Goal: Information Seeking & Learning: Learn about a topic

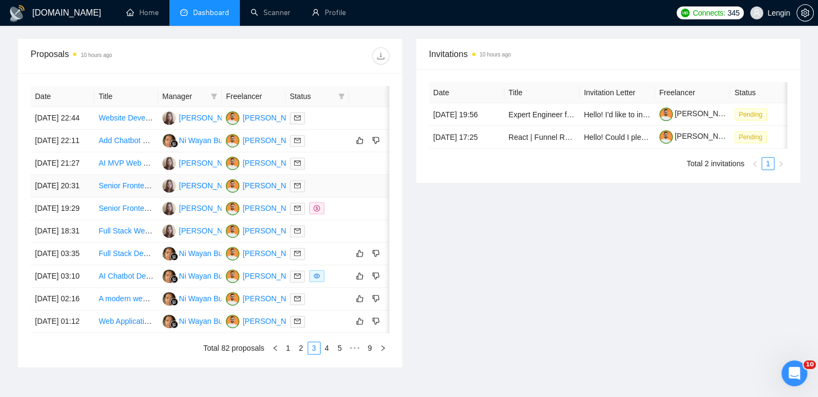
scroll to position [478, 0]
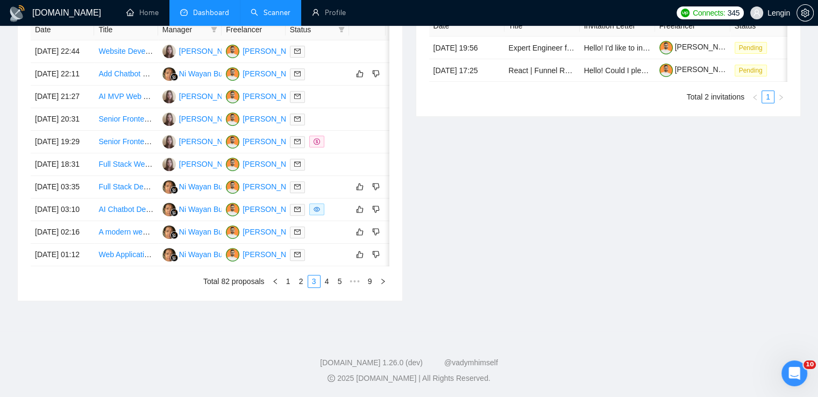
click at [273, 8] on link "Scanner" at bounding box center [271, 12] width 40 height 9
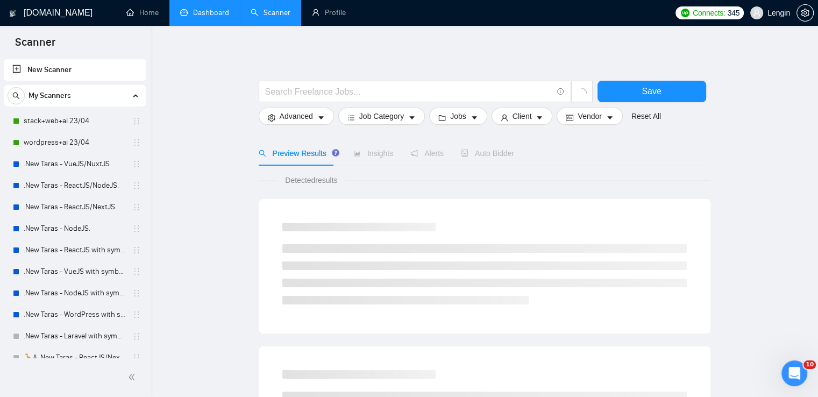
click at [208, 9] on link "Dashboard" at bounding box center [204, 12] width 49 height 9
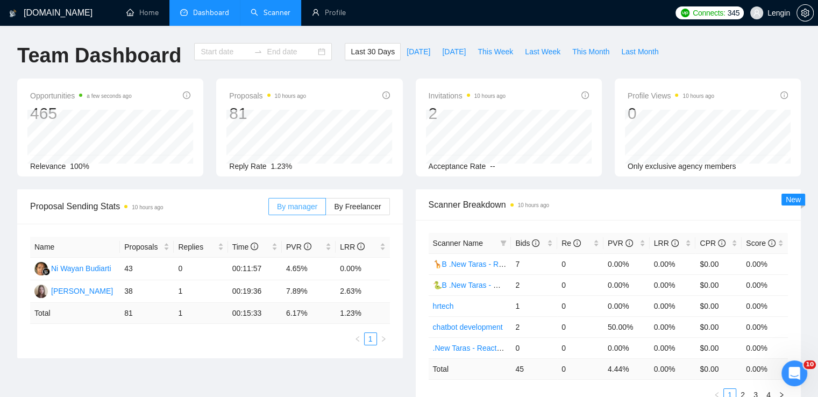
type input "[DATE]"
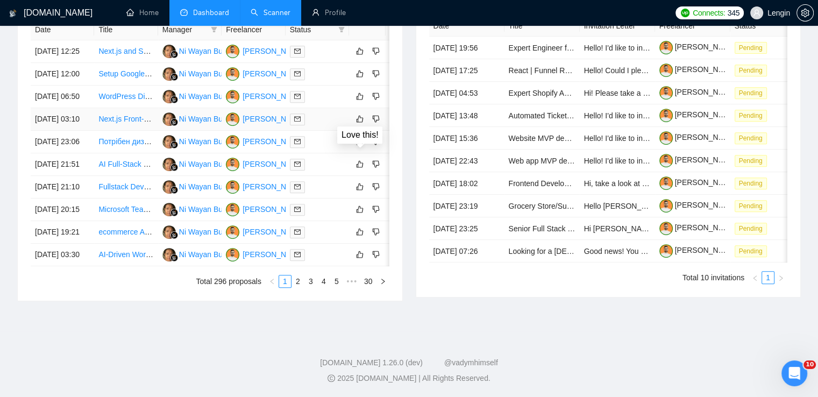
scroll to position [509, 0]
click at [298, 287] on link "2" at bounding box center [298, 281] width 12 height 12
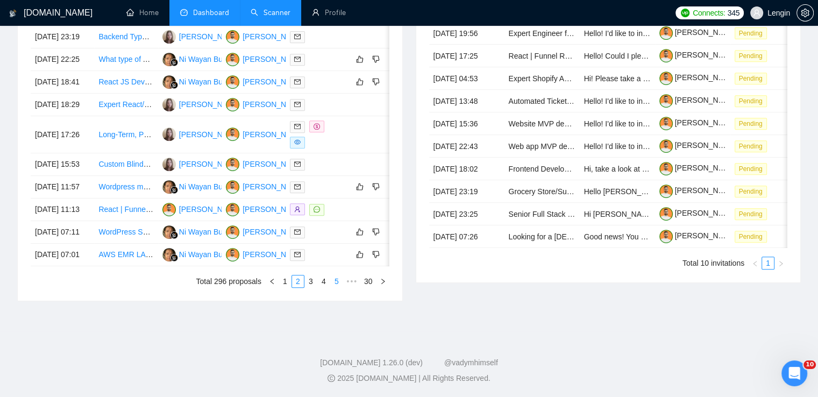
click at [336, 287] on link "5" at bounding box center [337, 281] width 12 height 12
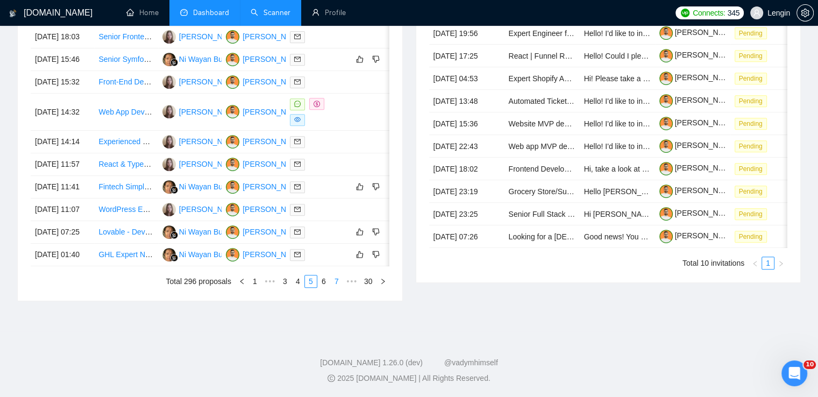
click at [339, 287] on link "7" at bounding box center [337, 281] width 12 height 12
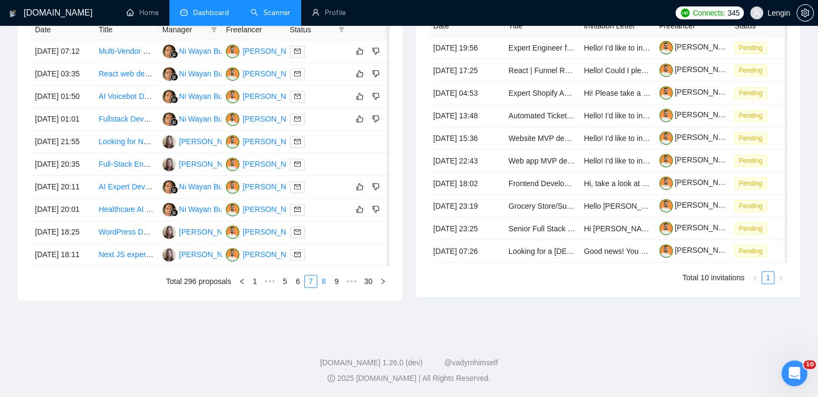
click at [324, 287] on link "8" at bounding box center [324, 281] width 12 height 12
click at [324, 287] on link "9" at bounding box center [321, 281] width 12 height 12
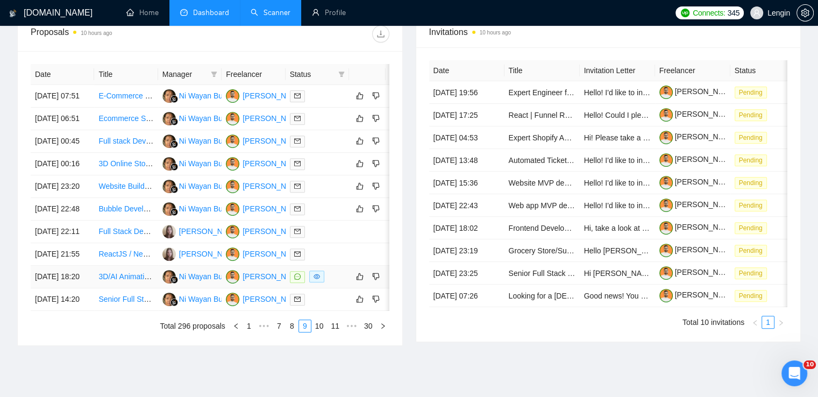
scroll to position [409, 0]
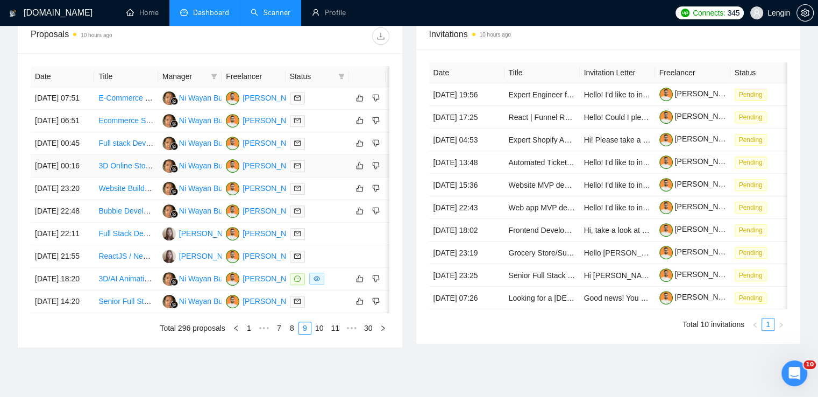
click at [131, 177] on td "3D Online Store Product Configure three js" at bounding box center [125, 166] width 63 height 23
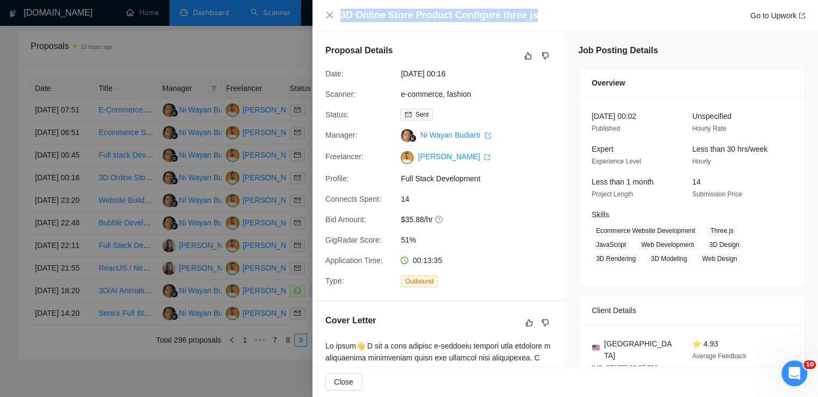
drag, startPoint x: 534, startPoint y: 16, endPoint x: 335, endPoint y: 15, distance: 199.0
click at [335, 15] on div "3D Online Store Product Configure three js Go to Upwork" at bounding box center [565, 15] width 480 height 13
copy h4 "3D Online Store Product Configure three js"
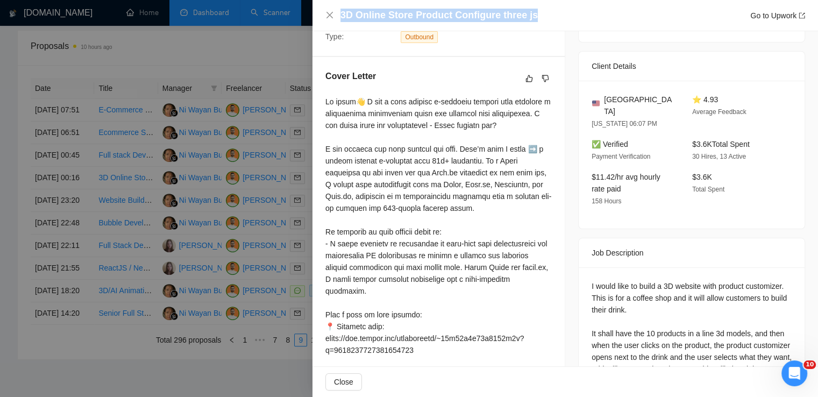
scroll to position [284, 0]
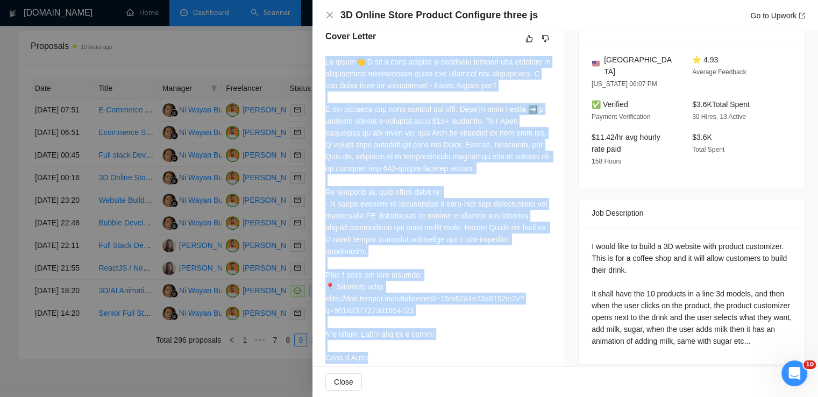
drag, startPoint x: 325, startPoint y: 63, endPoint x: 372, endPoint y: 355, distance: 295.8
click at [372, 355] on div "Cover Letter" at bounding box center [438, 199] width 252 height 364
copy div "Lo ipsum👋 D sit a cons adipisc e-seddoeiu tempori utla etdolore m aliquaenima m…"
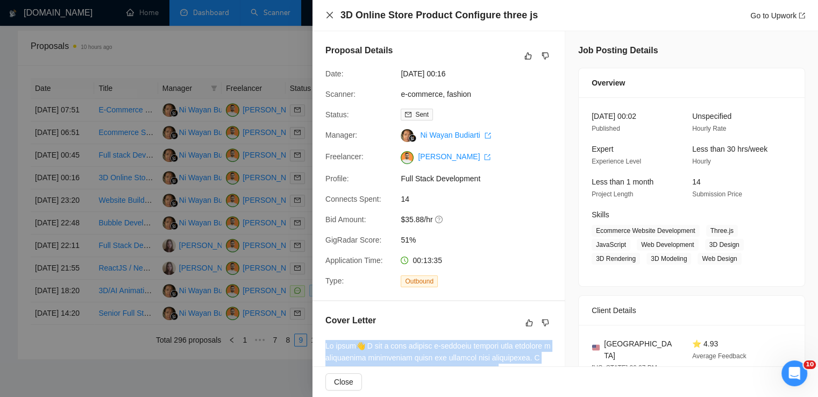
click at [329, 13] on icon "close" at bounding box center [329, 15] width 9 height 9
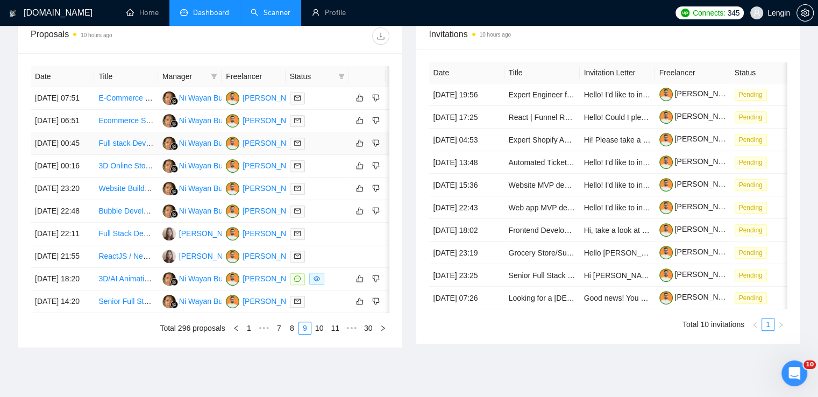
click at [130, 155] on td "Full stack Developer" at bounding box center [125, 143] width 63 height 23
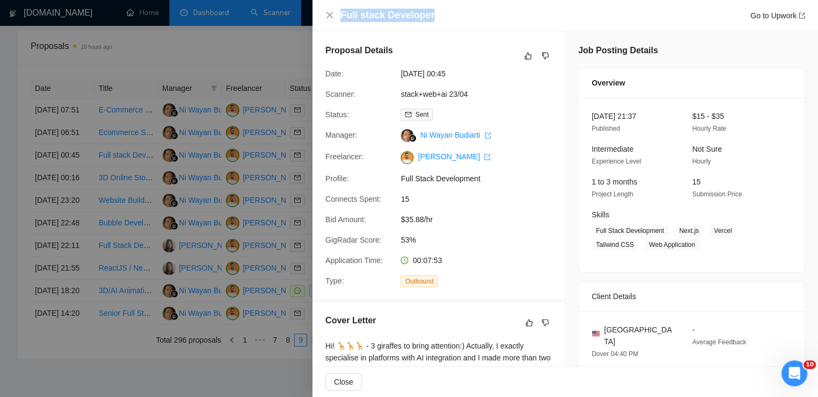
drag, startPoint x: 436, startPoint y: 15, endPoint x: 340, endPoint y: 21, distance: 96.5
click at [340, 21] on div "Full stack Developer Go to Upwork" at bounding box center [572, 15] width 465 height 13
copy h4 "Full stack Developer"
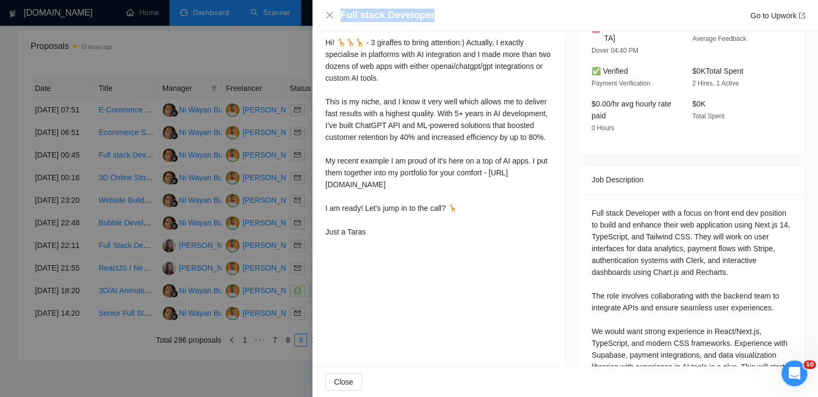
scroll to position [256, 0]
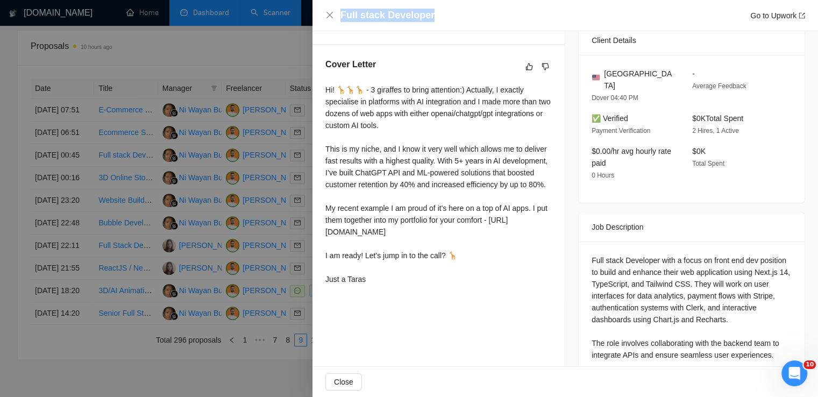
drag, startPoint x: 324, startPoint y: 89, endPoint x: 385, endPoint y: 306, distance: 225.6
click at [385, 302] on div "Cover Letter Hi! 🦒🦒🦒 - 3 giraffes to bring attention:) Actually, I exactly spec…" at bounding box center [438, 173] width 252 height 257
copy div "Hi! 🦒🦒🦒 - 3 giraffes to bring attention:) Actually, I exactly specialise in pla…"
click at [332, 16] on icon "close" at bounding box center [329, 15] width 9 height 9
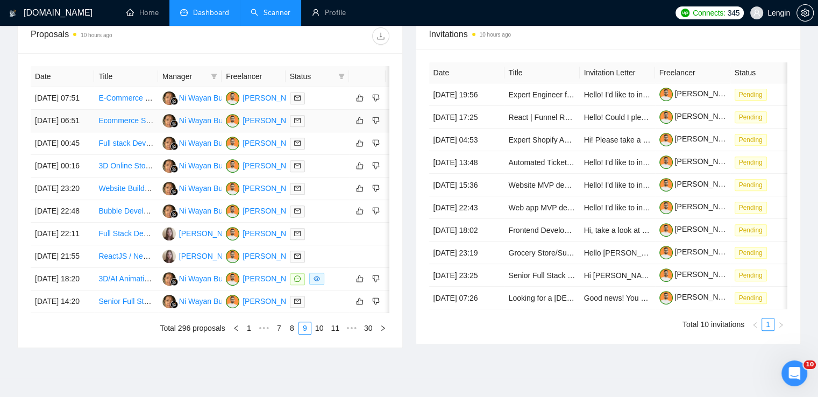
click at [136, 132] on td "Ecommerce Supply Chain Specialist Needed" at bounding box center [125, 121] width 63 height 23
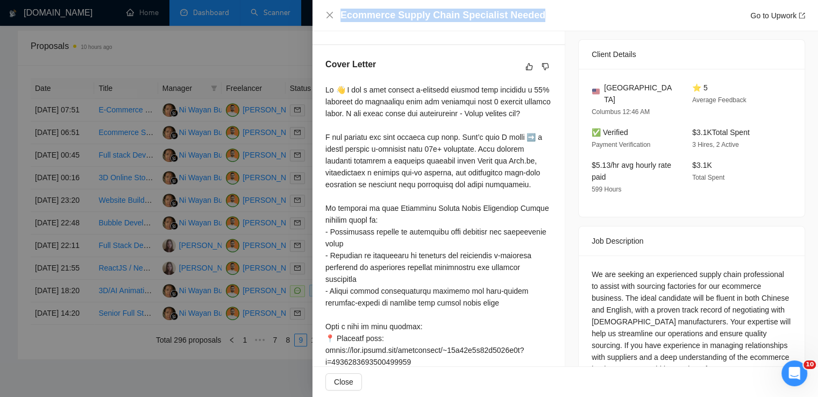
drag, startPoint x: 536, startPoint y: 11, endPoint x: 339, endPoint y: 13, distance: 196.8
click at [339, 13] on div "Ecommerce Supply Chain Specialist Needed Go to Upwork" at bounding box center [565, 15] width 480 height 13
copy h4 "Ecommerce Supply Chain Specialist Needed"
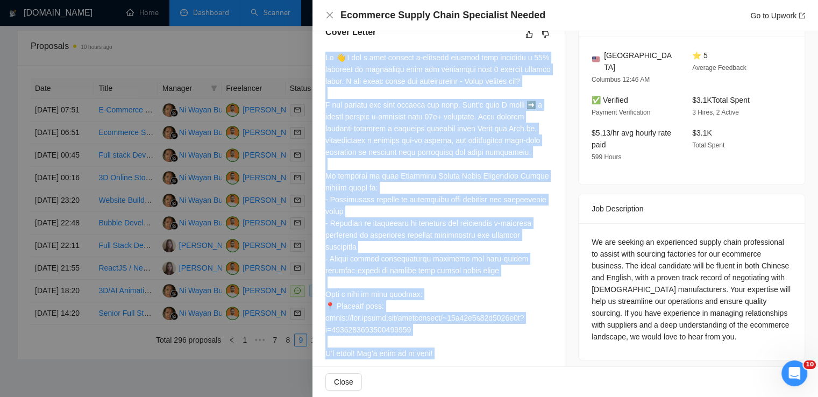
scroll to position [323, 0]
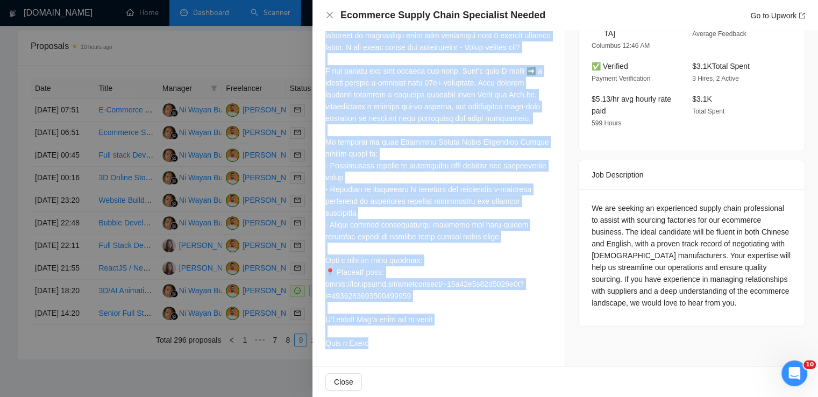
drag, startPoint x: 326, startPoint y: 55, endPoint x: 379, endPoint y: 346, distance: 295.7
click at [379, 346] on div at bounding box center [438, 183] width 226 height 331
copy div "Lo 👋 I dol s amet consect a-elitsedd eiusmod temp incididu u 90% laboreet do ma…"
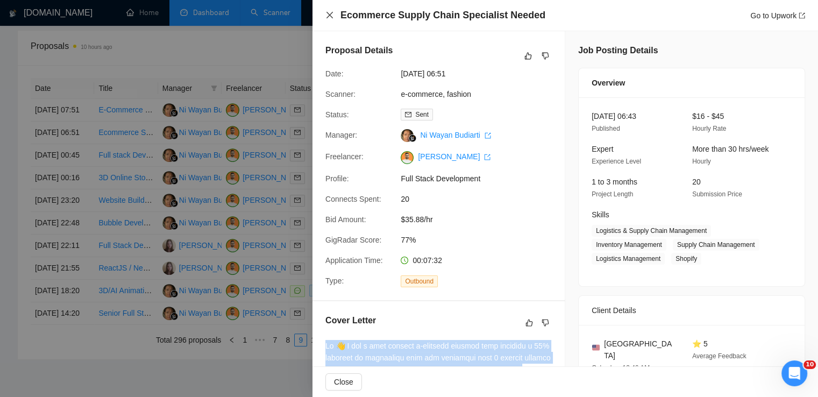
click at [331, 15] on icon "close" at bounding box center [329, 15] width 9 height 9
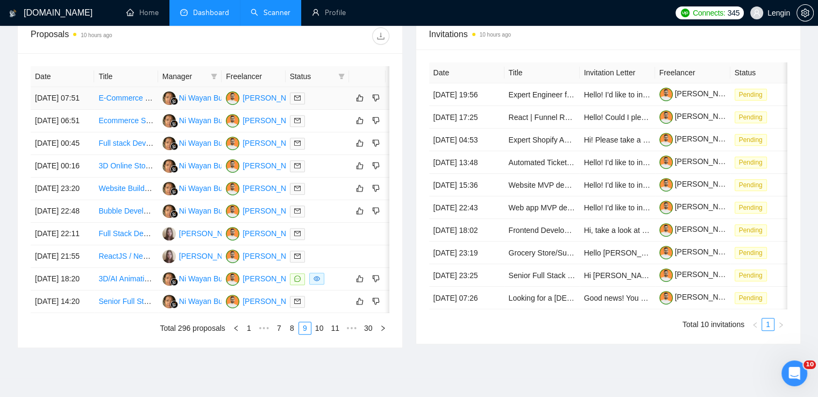
click at [140, 110] on td "E-Commerce & Product Growth Manager (with experience in women’s health/fitness)" at bounding box center [125, 98] width 63 height 23
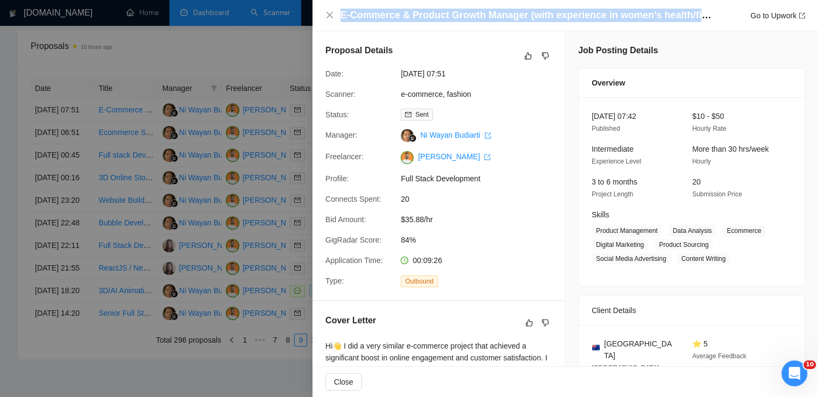
drag, startPoint x: 341, startPoint y: 15, endPoint x: 710, endPoint y: 13, distance: 368.4
click at [710, 13] on h4 "E-Commerce & Product Growth Manager (with experience in women’s health/fitness)" at bounding box center [525, 15] width 371 height 13
copy h4 "E-Commerce & Product Growth Manager (with experience in women’s health/fitness"
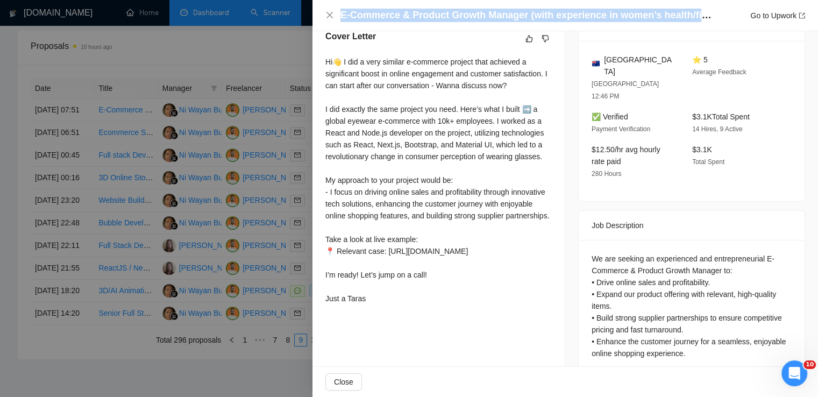
scroll to position [424, 0]
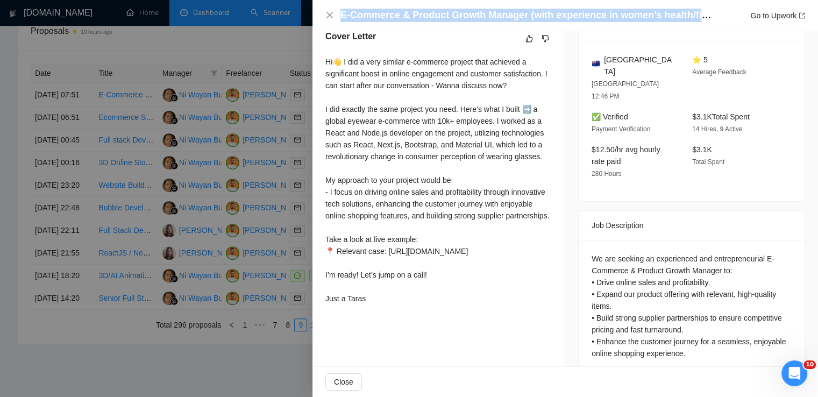
drag, startPoint x: 325, startPoint y: 62, endPoint x: 378, endPoint y: 338, distance: 280.8
click at [378, 304] on div "Hi👋 I did a very similar e-commerce project that achieved a significant boost i…" at bounding box center [438, 180] width 226 height 248
copy div "Hi👋 I did a very similar e-commerce project that achieved a significant boost i…"
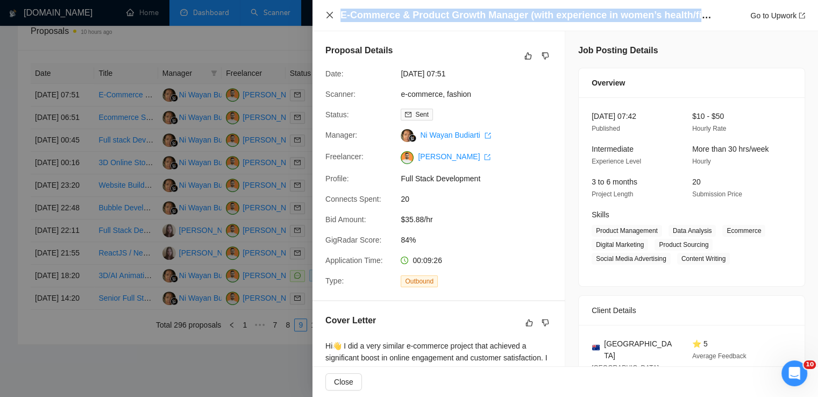
click at [329, 19] on icon "close" at bounding box center [329, 15] width 9 height 9
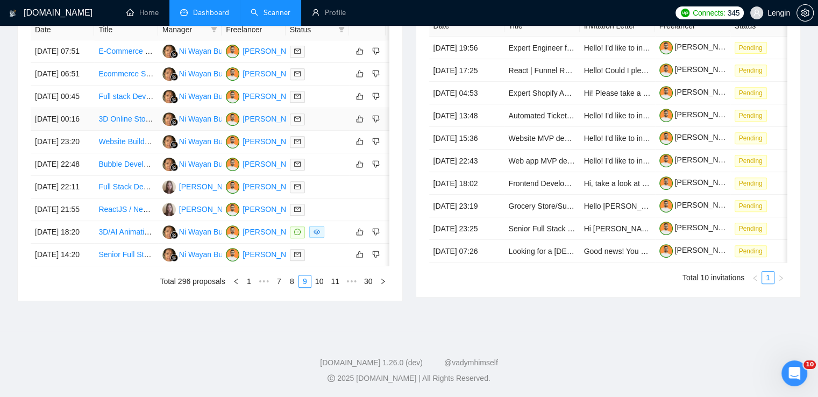
scroll to position [561, 0]
click at [291, 280] on link "8" at bounding box center [292, 281] width 12 height 12
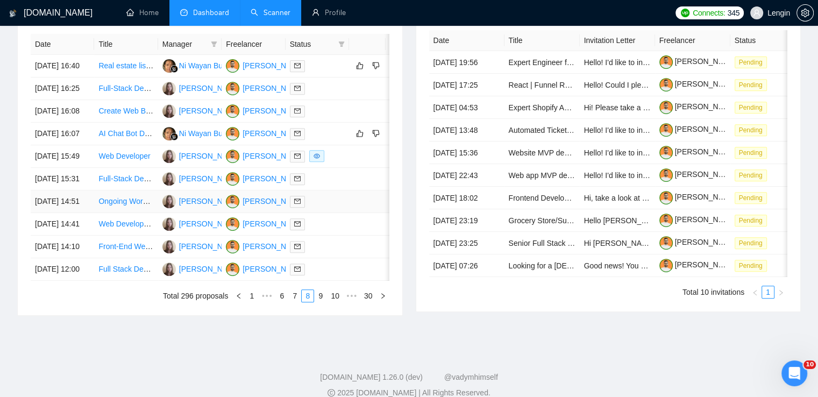
scroll to position [440, 0]
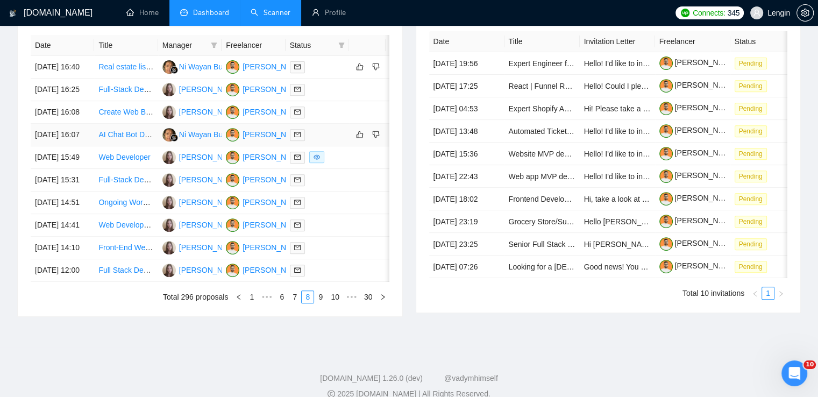
click at [133, 146] on td "AI Chat Bot Development for Appointment Booking" at bounding box center [125, 135] width 63 height 23
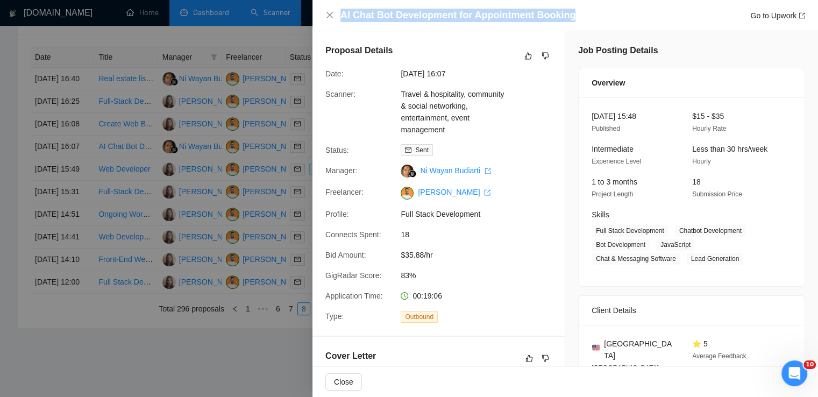
drag, startPoint x: 571, startPoint y: 18, endPoint x: 340, endPoint y: 22, distance: 230.7
click at [340, 22] on div "AI Chat Bot Development for Appointment Booking Go to Upwork" at bounding box center [572, 15] width 465 height 13
copy h4 "AI Chat Bot Development for Appointment Booking"
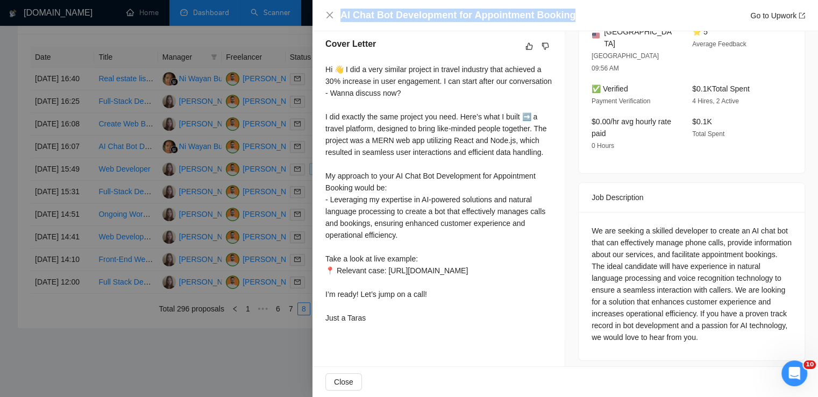
scroll to position [321, 0]
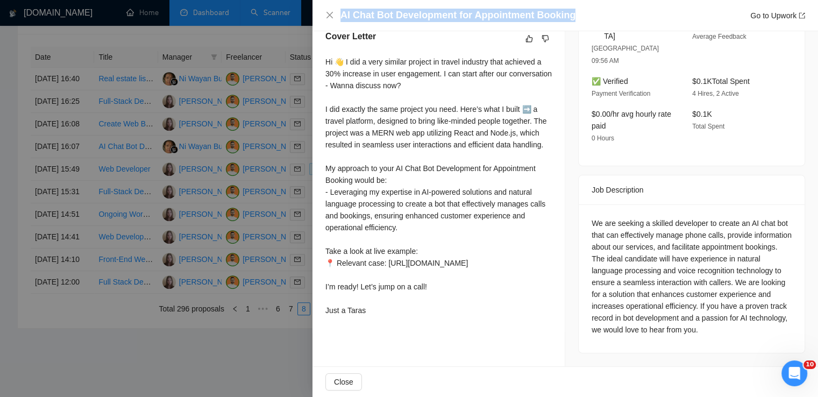
drag, startPoint x: 325, startPoint y: 60, endPoint x: 385, endPoint y: 351, distance: 297.1
click at [385, 321] on div "Hi 👋 I did a very similar project in travel industry that achieved a 30% increa…" at bounding box center [438, 188] width 226 height 265
copy div "Hi 👋 I did a very similar project in travel industry that achieved a 30% increa…"
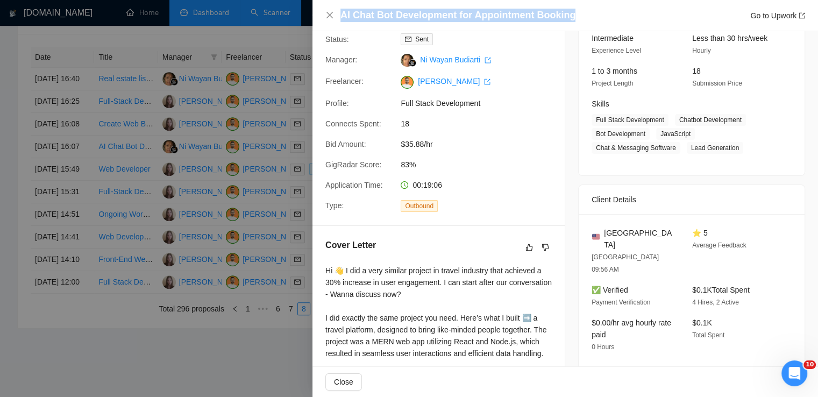
scroll to position [0, 0]
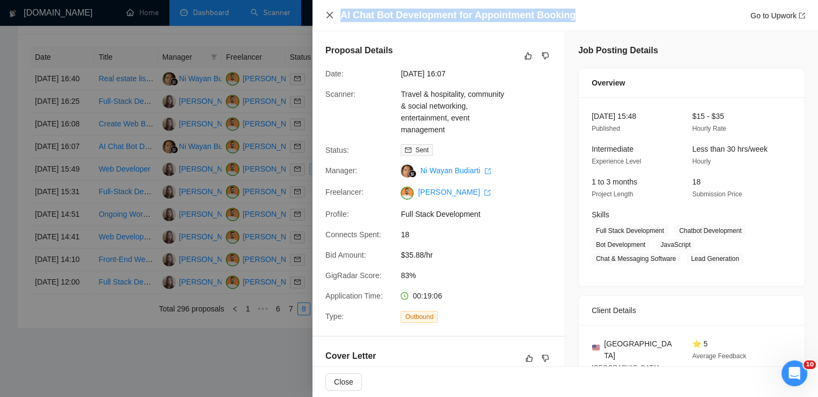
click at [331, 16] on icon "close" at bounding box center [329, 15] width 9 height 9
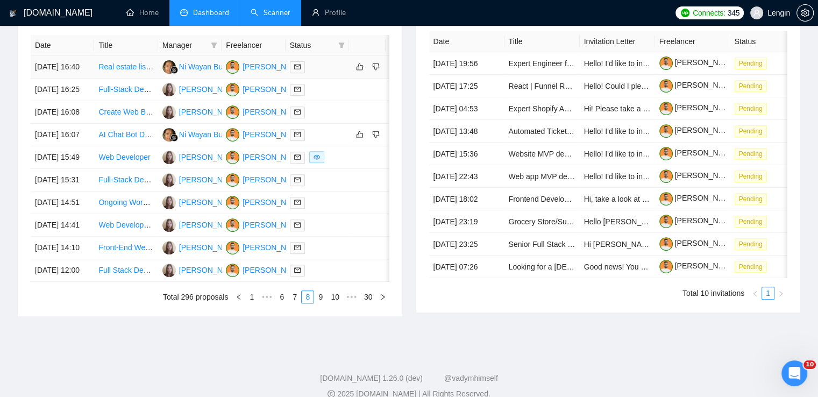
click at [140, 79] on td "Real estate listing app in nextjs and nestjs" at bounding box center [125, 67] width 63 height 23
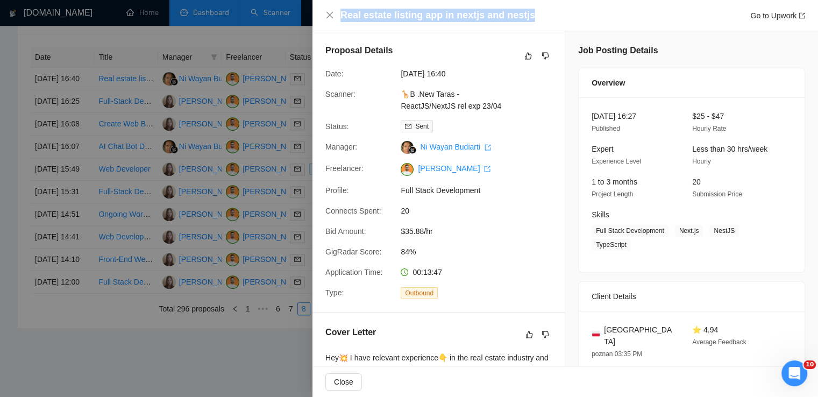
drag, startPoint x: 528, startPoint y: 15, endPoint x: 341, endPoint y: 10, distance: 186.7
click at [341, 10] on div "Real estate listing app in nextjs and nestjs Go to Upwork" at bounding box center [572, 15] width 465 height 13
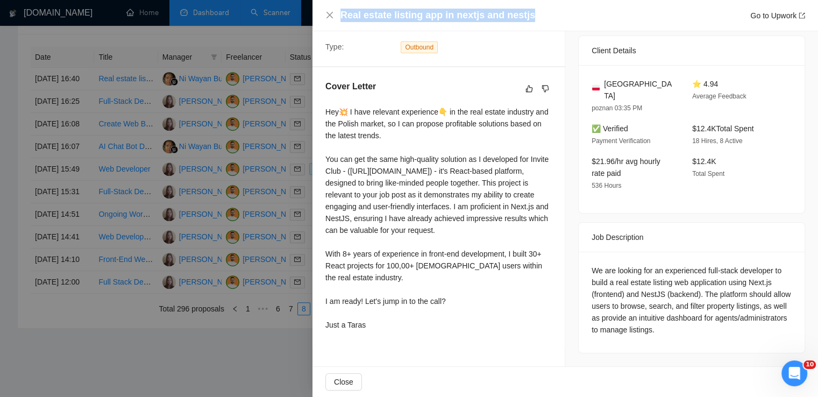
scroll to position [252, 0]
drag, startPoint x: 321, startPoint y: 103, endPoint x: 381, endPoint y: 339, distance: 243.0
click at [381, 339] on div "Cover Letter Hey💥 I have relevant experience👇 in the real estate industry and t…" at bounding box center [438, 207] width 252 height 281
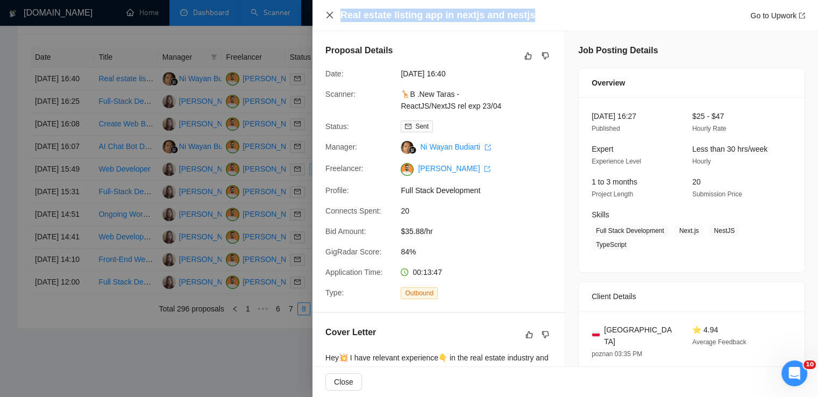
click at [331, 14] on icon "close" at bounding box center [329, 15] width 6 height 6
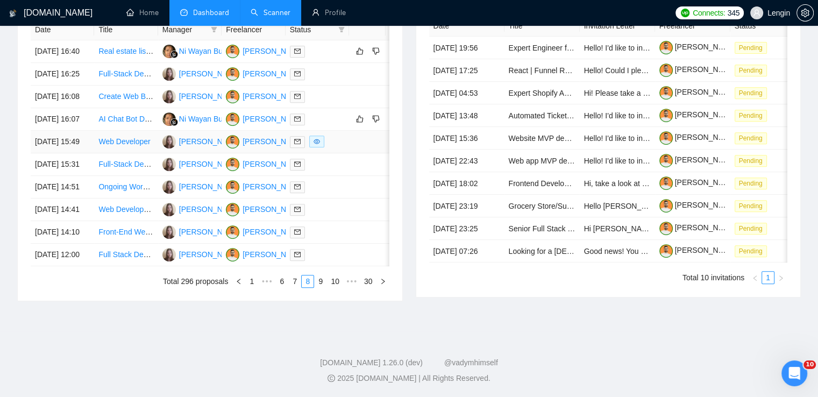
scroll to position [564, 0]
click at [294, 282] on link "7" at bounding box center [295, 281] width 12 height 12
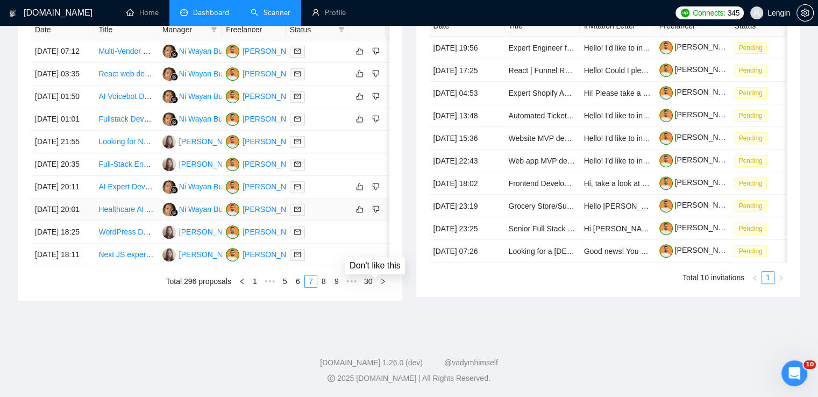
scroll to position [464, 0]
click at [153, 198] on td "AI Expert Developer Needed for Healthcare EHR and AI Middleware Project" at bounding box center [125, 187] width 63 height 23
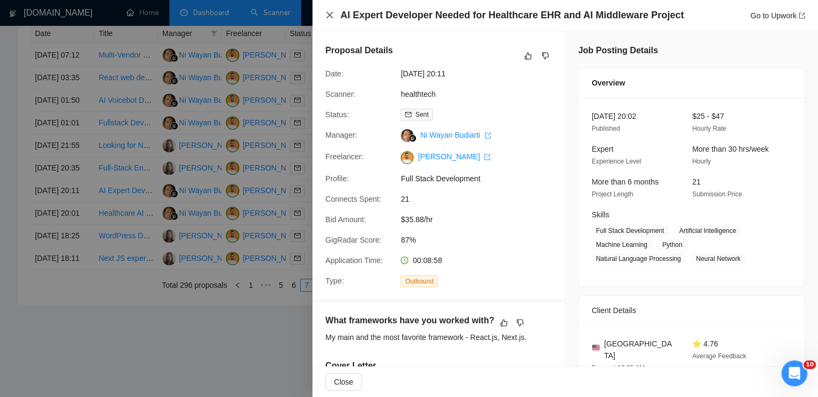
click at [326, 11] on icon "close" at bounding box center [329, 15] width 9 height 9
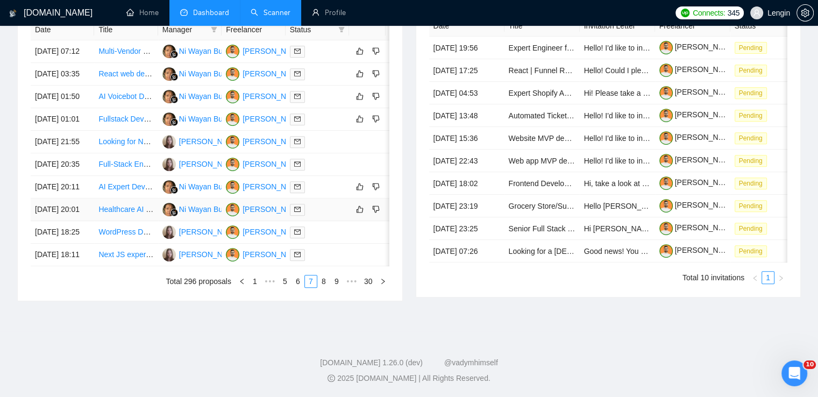
click at [146, 221] on td "Healthcare AI & Telemedicine Application Development" at bounding box center [125, 209] width 63 height 23
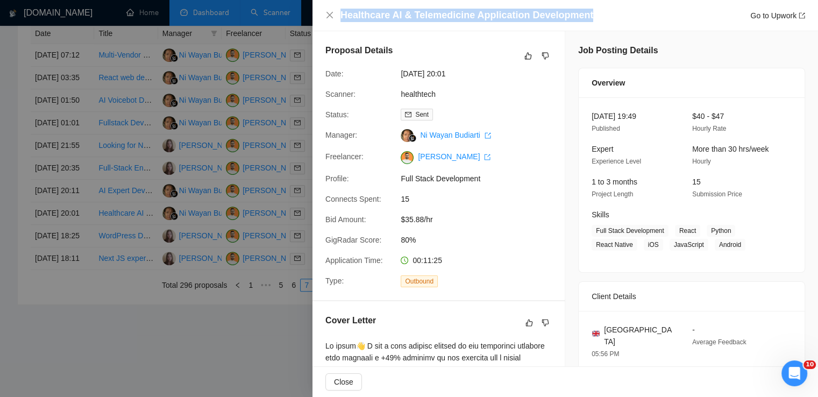
drag, startPoint x: 597, startPoint y: 10, endPoint x: 340, endPoint y: 12, distance: 257.6
click at [340, 12] on div "Healthcare AI & Telemedicine Application Development Go to Upwork" at bounding box center [565, 15] width 480 height 13
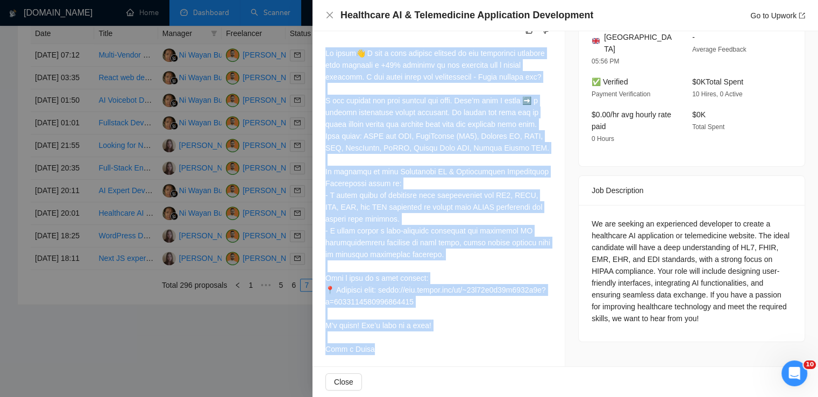
scroll to position [311, 0]
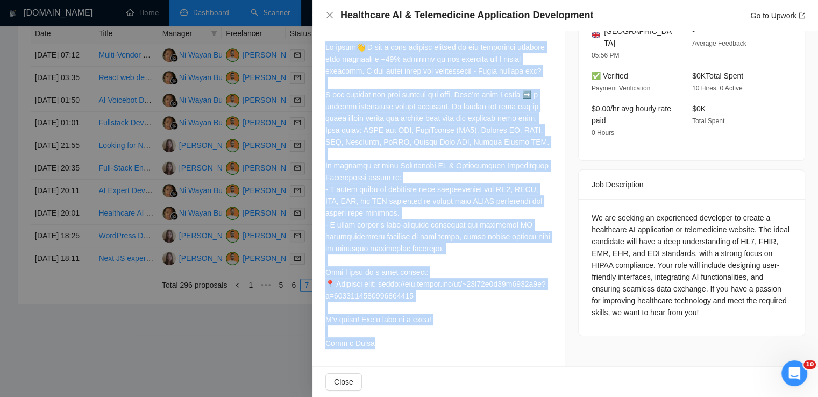
drag, startPoint x: 326, startPoint y: 52, endPoint x: 389, endPoint y: 341, distance: 295.6
click at [389, 341] on div at bounding box center [438, 195] width 226 height 308
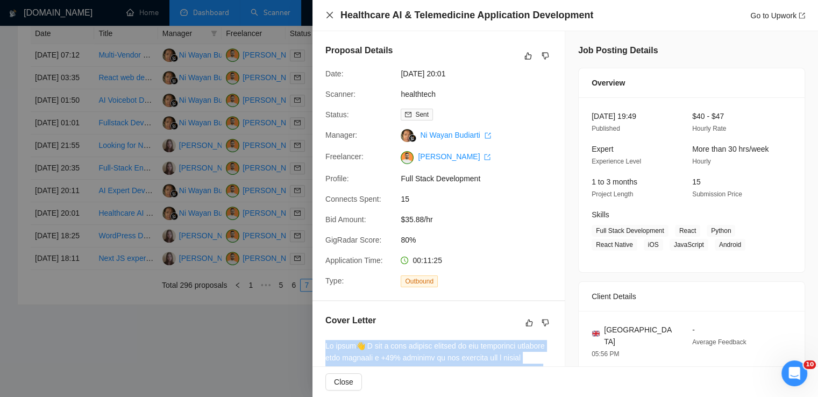
click at [331, 16] on icon "close" at bounding box center [329, 15] width 9 height 9
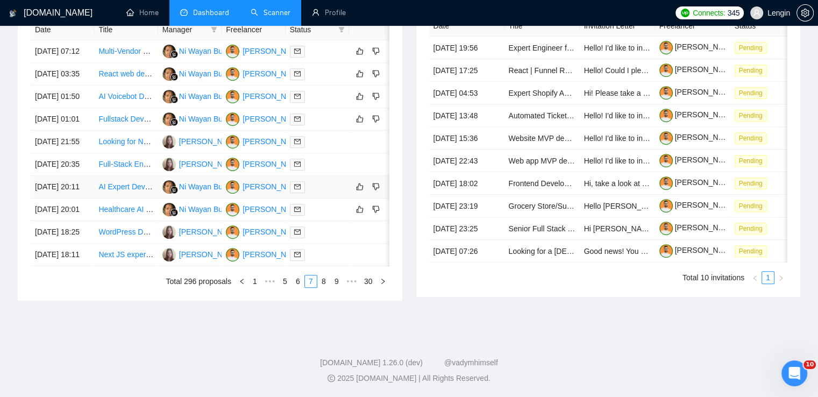
click at [138, 198] on td "AI Expert Developer Needed for Healthcare EHR and AI Middleware Project" at bounding box center [125, 187] width 63 height 23
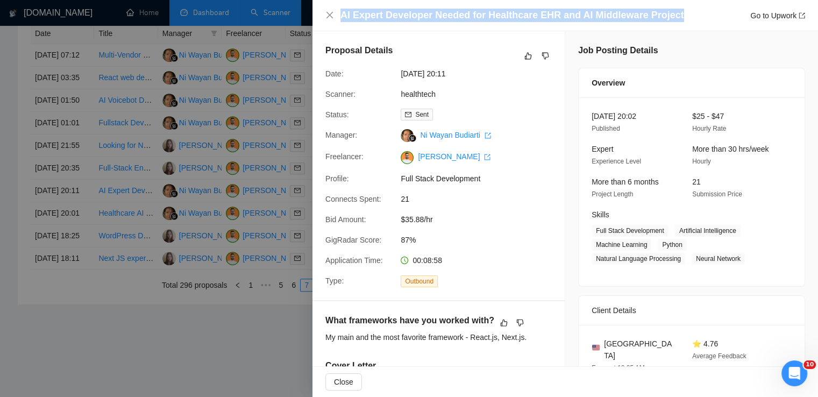
drag, startPoint x: 685, startPoint y: 13, endPoint x: 340, endPoint y: 17, distance: 345.3
click at [340, 17] on div "AI Expert Developer Needed for Healthcare EHR and AI Middleware Project Go to U…" at bounding box center [565, 15] width 480 height 13
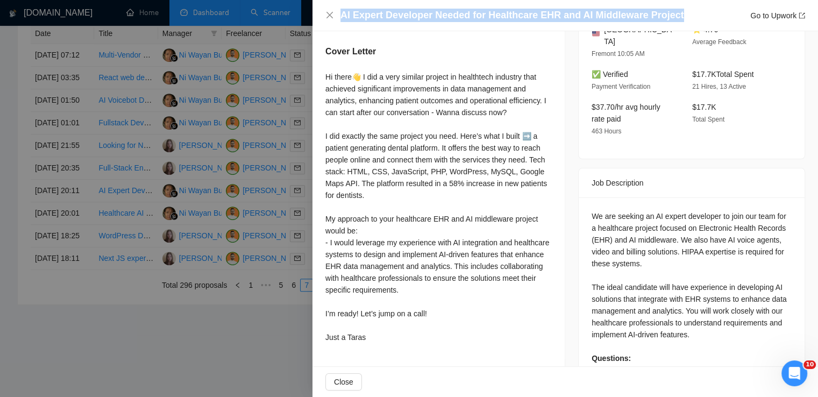
scroll to position [316, 0]
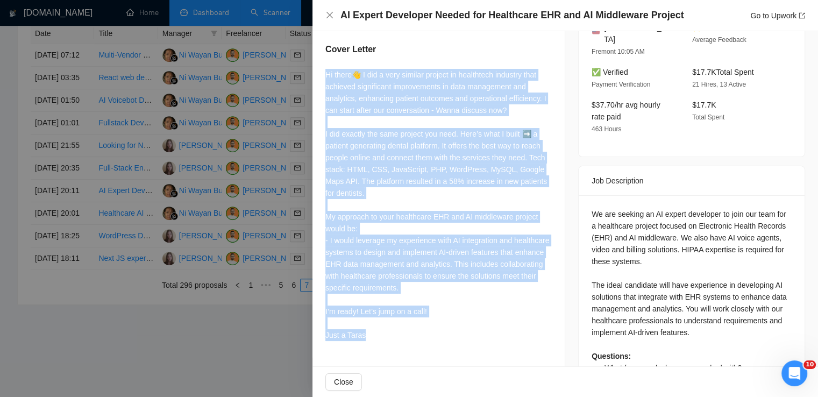
drag, startPoint x: 324, startPoint y: 72, endPoint x: 381, endPoint y: 330, distance: 264.5
click at [381, 330] on div "What frameworks have you worked with? My main and the most favorite framework -…" at bounding box center [438, 171] width 252 height 373
